Goal: Information Seeking & Learning: Learn about a topic

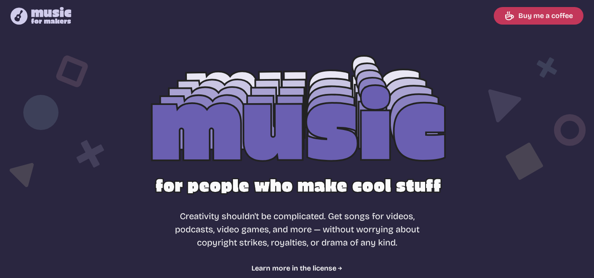
select select "most popular"
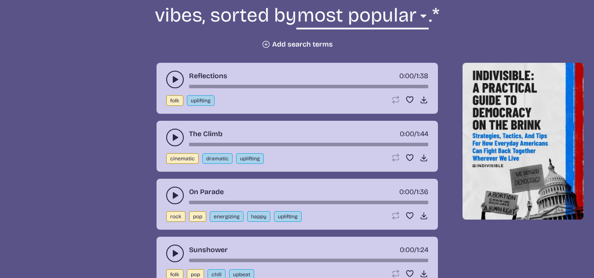
scroll to position [354, 0]
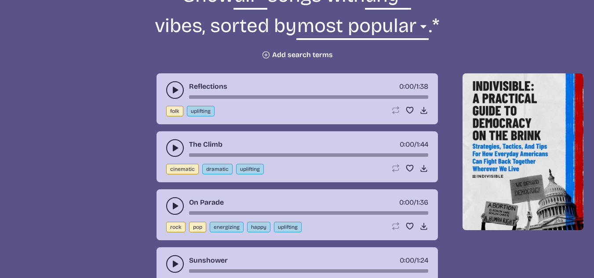
click at [283, 53] on button "Plus icon Add search terms" at bounding box center [297, 55] width 71 height 9
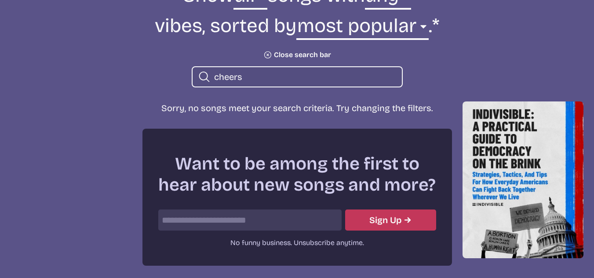
click at [245, 73] on input "cheers" at bounding box center [304, 76] width 181 height 11
type input "glasses"
